Goal: Transaction & Acquisition: Purchase product/service

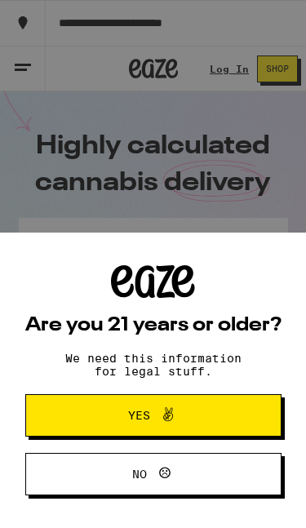
click at [235, 412] on button "Yes" at bounding box center [153, 416] width 256 height 42
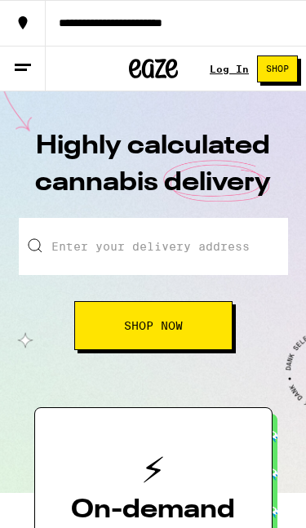
click at [243, 245] on input "Enter your delivery address" at bounding box center [154, 246] width 270 height 57
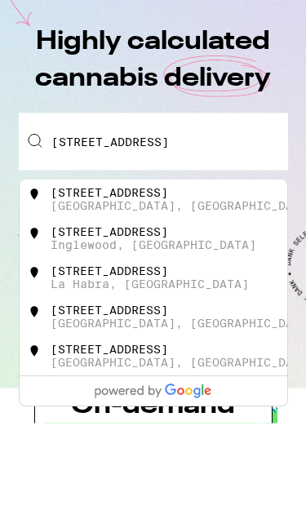
click at [168, 292] on div "[STREET_ADDRESS]" at bounding box center [110, 298] width 118 height 13
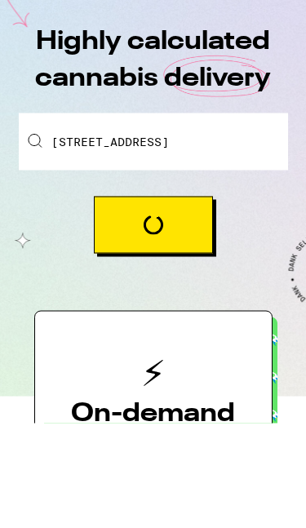
type input "[STREET_ADDRESS]"
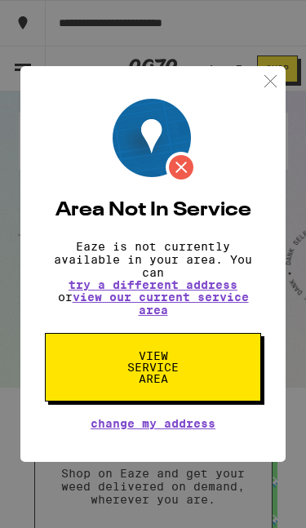
click at [294, 84] on div "Area Not In Service Eaze is not currently available in your area. You can try a…" at bounding box center [153, 264] width 306 height 528
click at [293, 83] on div "Log In Shop" at bounding box center [258, 69] width 96 height 46
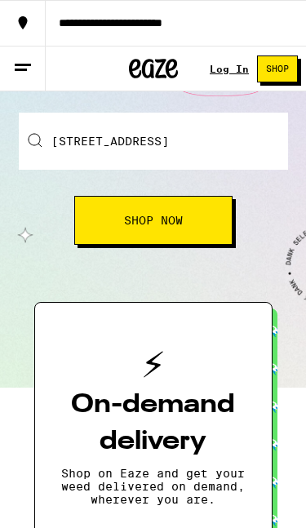
scroll to position [0, 0]
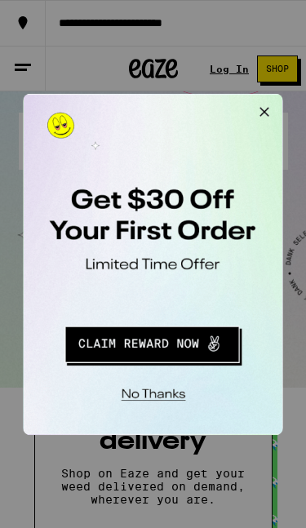
click at [231, 106] on button "Close Modal" at bounding box center [230, 110] width 33 height 33
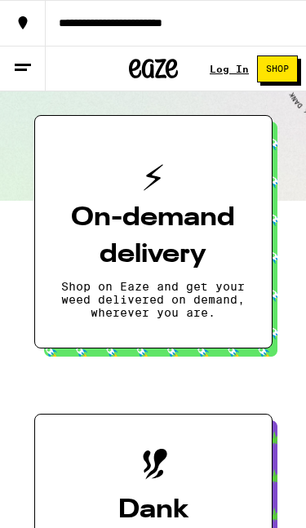
scroll to position [287, 0]
